Goal: Complete application form

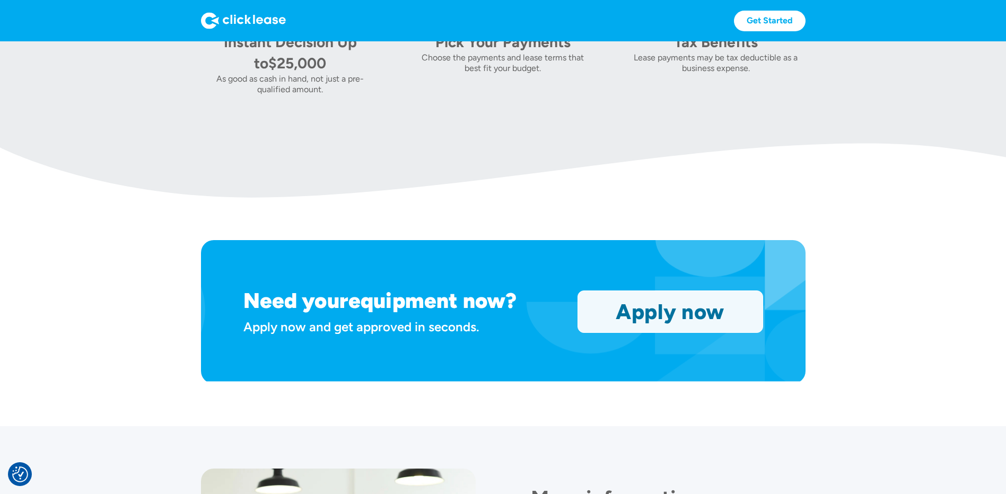
scroll to position [848, 0]
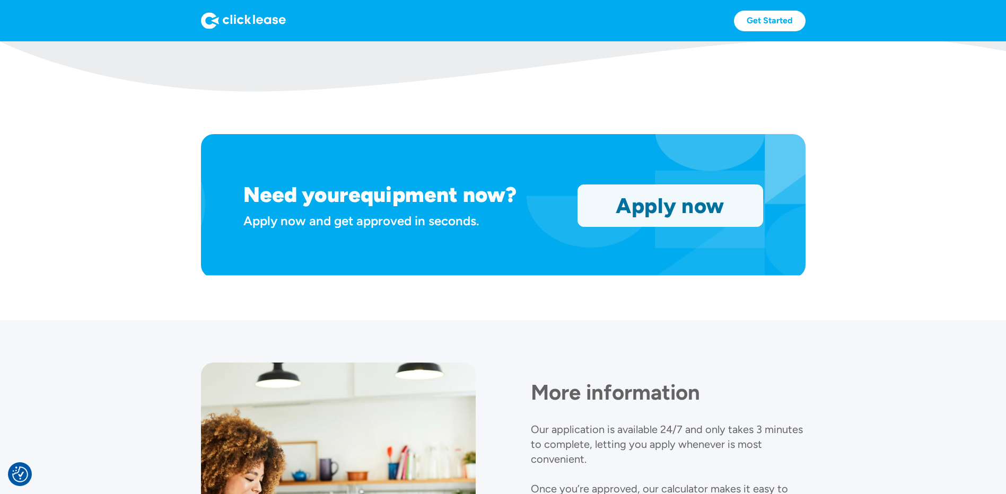
click at [671, 211] on link "Apply now" at bounding box center [670, 205] width 185 height 41
click at [670, 211] on link "Apply now" at bounding box center [670, 205] width 185 height 41
